Goal: Find specific page/section

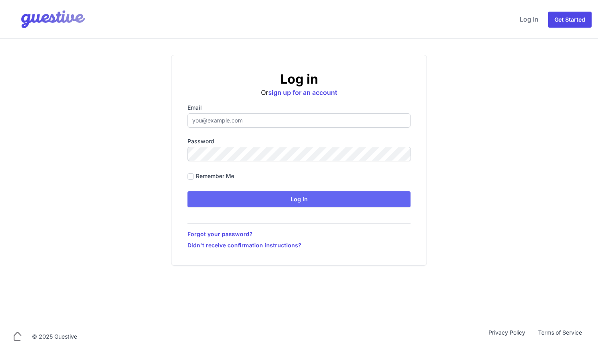
type input "ben@aplacelikehome.co.uk"
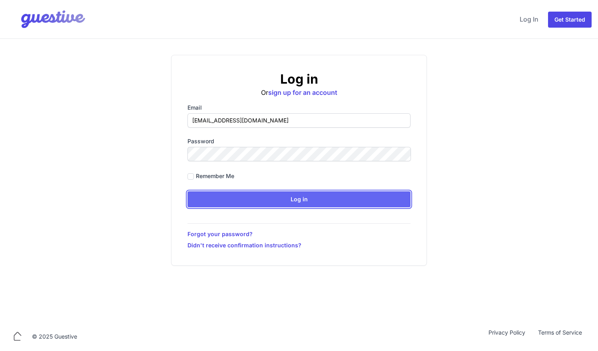
click at [274, 201] on input "Log in" at bounding box center [298, 199] width 223 height 16
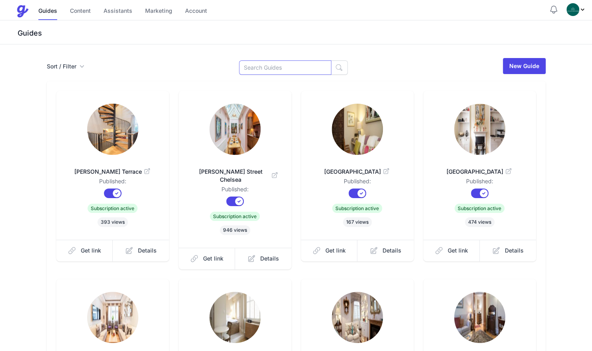
click at [264, 66] on input at bounding box center [285, 67] width 92 height 14
type input "sloa"
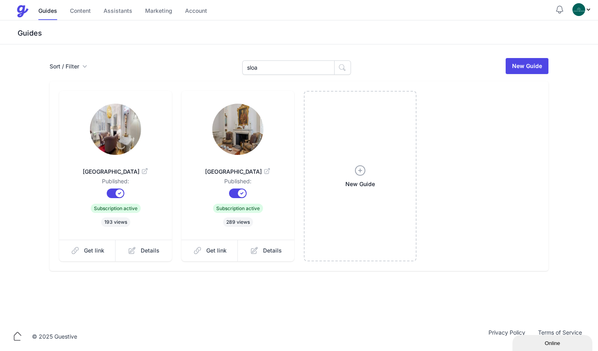
click at [116, 130] on img at bounding box center [115, 129] width 51 height 51
